Goal: Transaction & Acquisition: Purchase product/service

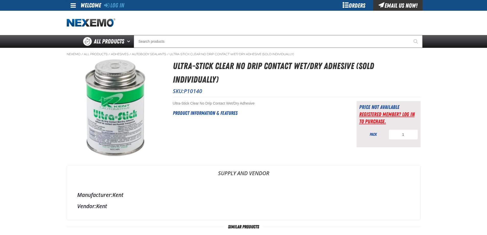
click at [373, 112] on link "Registered Member? Log In to purchase." at bounding box center [386, 118] width 55 height 14
click at [369, 115] on link "Registered Member? Log In to purchase." at bounding box center [386, 118] width 55 height 14
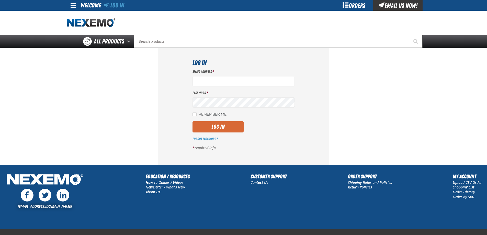
click at [215, 125] on button "Log In" at bounding box center [217, 126] width 51 height 11
